Goal: Task Accomplishment & Management: Use online tool/utility

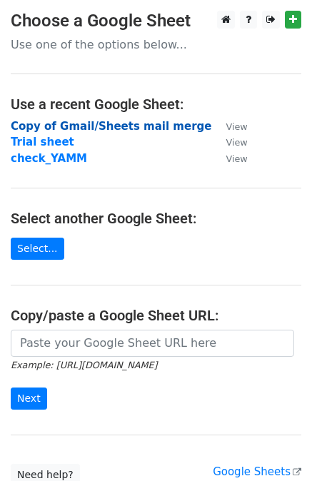
click at [107, 122] on strong "Copy of Gmail/Sheets mail merge" at bounding box center [111, 126] width 200 height 13
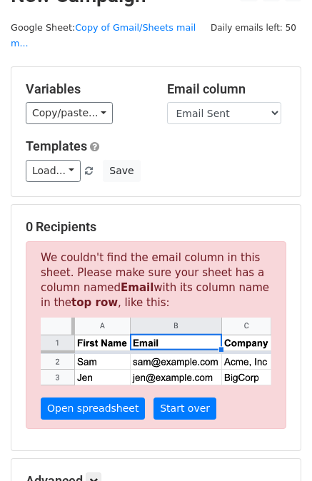
scroll to position [25, 0]
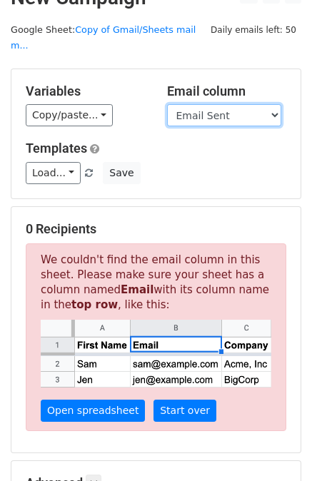
click at [193, 104] on select "Company Mail Email Sent" at bounding box center [224, 115] width 114 height 22
select select "Mail"
click at [167, 104] on select "Company Mail Email Sent" at bounding box center [224, 115] width 114 height 22
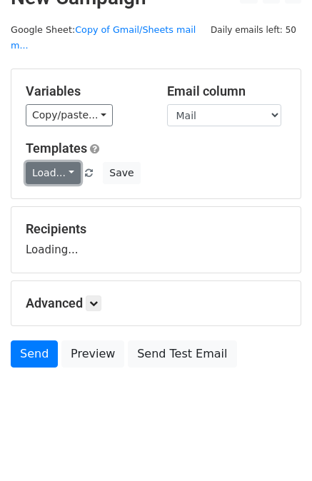
click at [68, 155] on div "Templates Load... sde-1 (1 yr work-ex) software roles software roles Save" at bounding box center [156, 161] width 282 height 43
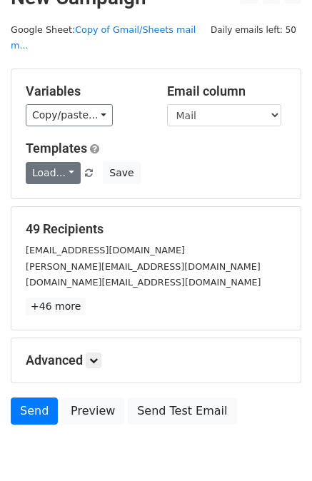
click at [53, 170] on div "Variables Copy/paste... {{Company}} {{Mail}} {{Email Sent}} Email column Compan…" at bounding box center [155, 133] width 289 height 129
click at [53, 162] on link "Load..." at bounding box center [53, 173] width 55 height 22
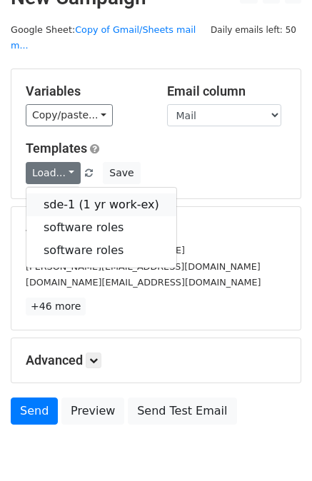
click at [67, 193] on link "sde-1 (1 yr work-ex)" at bounding box center [101, 204] width 150 height 23
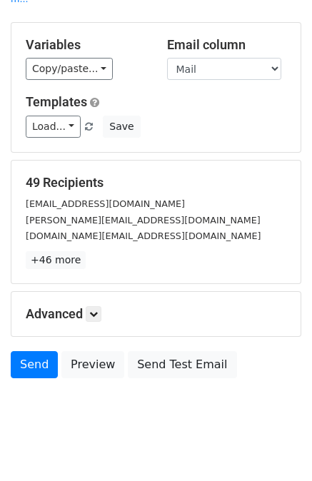
scroll to position [0, 0]
